Goal: Task Accomplishment & Management: Use online tool/utility

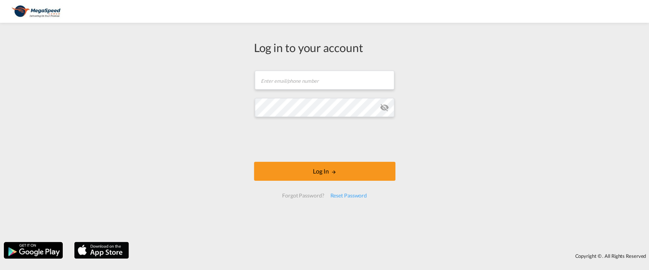
type input "[EMAIL_ADDRESS][DOMAIN_NAME]"
click at [385, 103] on md-icon "icon-eye-off" at bounding box center [384, 107] width 9 height 9
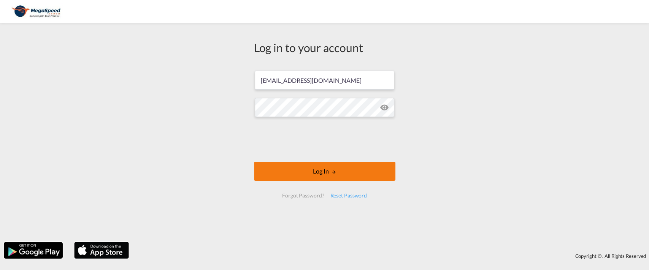
click at [331, 171] on button "Log In" at bounding box center [324, 171] width 141 height 19
